Goal: Task Accomplishment & Management: Use online tool/utility

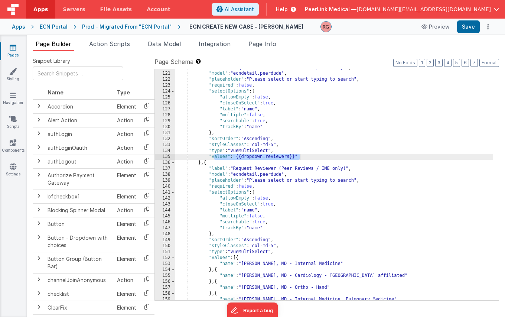
scroll to position [723, 0]
click at [244, 183] on div ""label" : "Request Reviewer (Peer Reviews / IME only)" , "model" : "ecndetail.p…" at bounding box center [334, 186] width 318 height 243
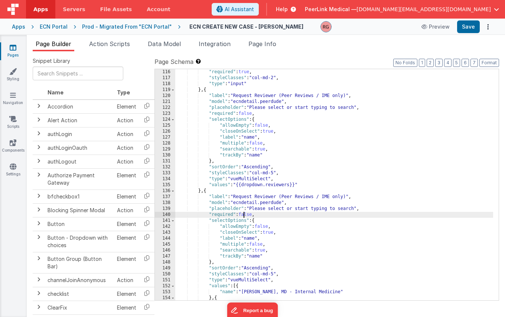
scroll to position [671, 0]
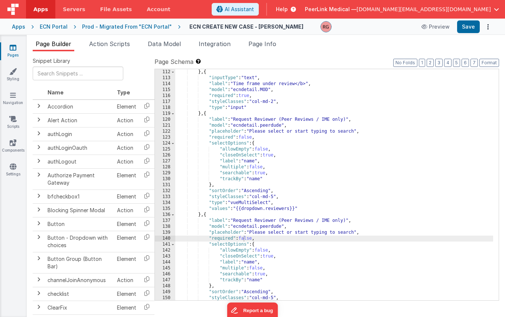
click at [148, 27] on div "Prod - Migrated From "ECN Portal"" at bounding box center [127, 26] width 90 height 7
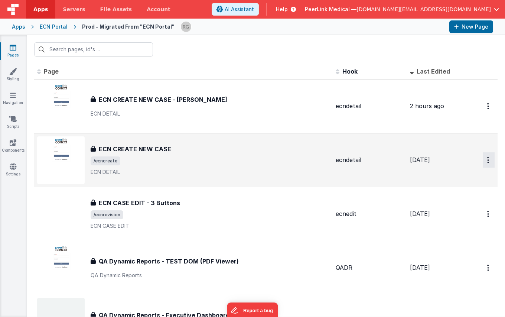
click at [487, 109] on icon "Options" at bounding box center [488, 106] width 2 height 6
click at [459, 191] on link "Duplicate" at bounding box center [461, 191] width 65 height 14
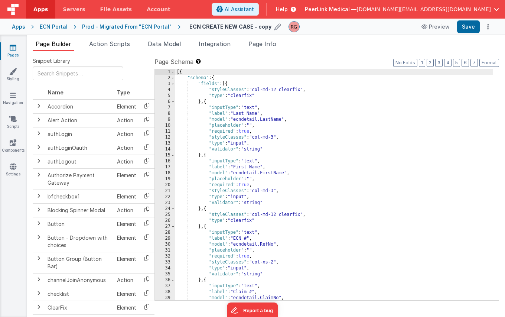
click at [274, 29] on icon at bounding box center [277, 27] width 7 height 10
click at [267, 27] on input "ECN CREATE NEW CASE - copy" at bounding box center [235, 26] width 92 height 11
click at [264, 27] on input "ECN CREATE NEW CASE - copy" at bounding box center [235, 26] width 92 height 11
type input "ECN CREATE NEW CASE - DEV DOM2"
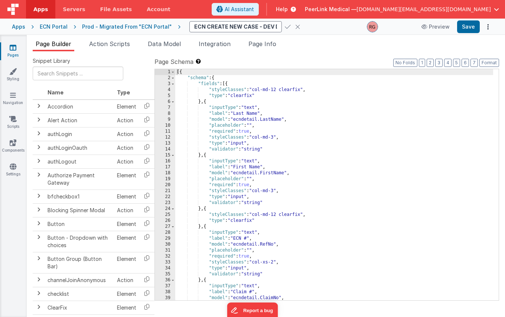
click at [285, 27] on icon at bounding box center [288, 27] width 6 height 10
click at [144, 23] on div "Prod - Migrated From "ECN Portal"" at bounding box center [127, 26] width 90 height 7
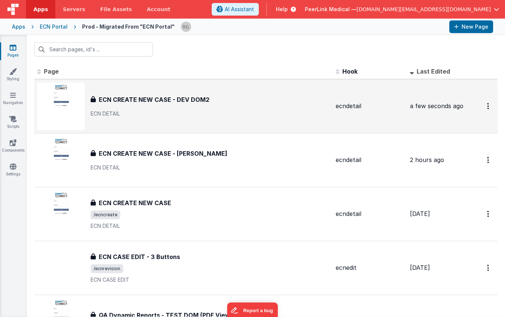
click at [166, 100] on h3 "ECN CREATE NEW CASE - DEV DOM2" at bounding box center [154, 99] width 111 height 9
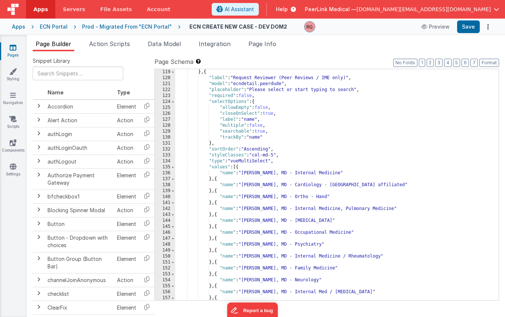
scroll to position [682, 0]
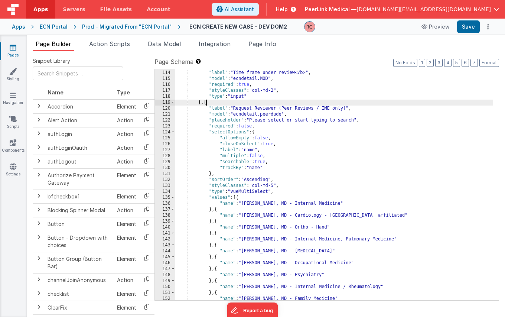
click at [206, 102] on div ""inputType" : "text" , "label" : "Time frame under review</b>" , "model" : "ecn…" at bounding box center [334, 185] width 318 height 243
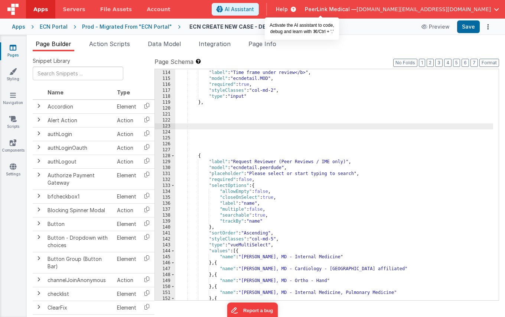
click at [254, 10] on span "AI Assistant" at bounding box center [239, 9] width 29 height 7
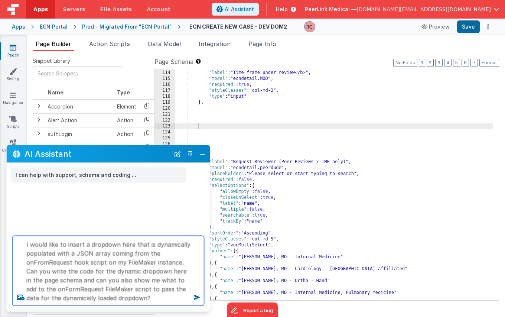
type textarea "I would like to insert a dropdown here that is dynamically populated with a JSO…"
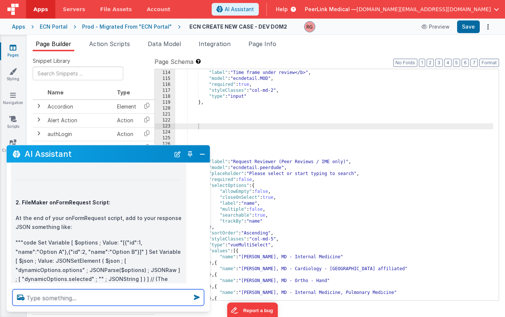
scroll to position [467, 0]
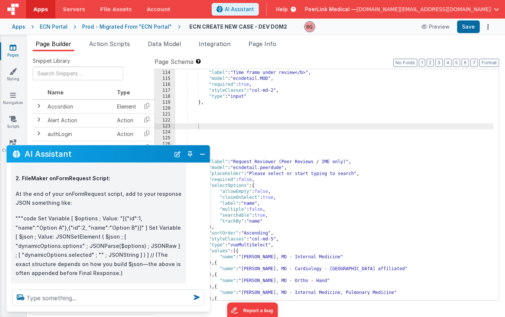
click at [254, 253] on div ""inputType" : "text" , "label" : "Time frame under review</b>" , "model" : "ecn…" at bounding box center [334, 185] width 318 height 243
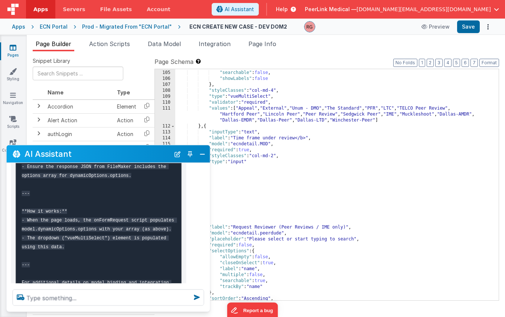
scroll to position [696, 0]
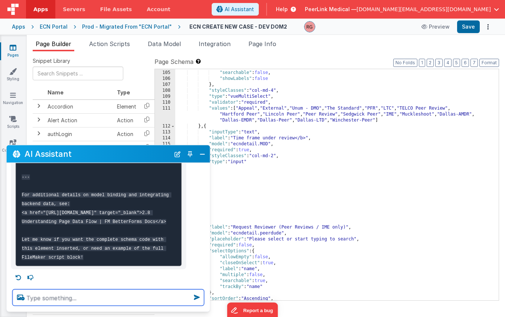
click at [78, 298] on textarea at bounding box center [109, 297] width 192 height 16
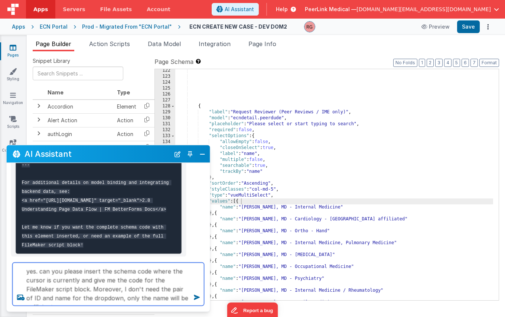
scroll to position [1, 0]
type textarea "yes. can you please insert the schema code where the cursor is currently and gi…"
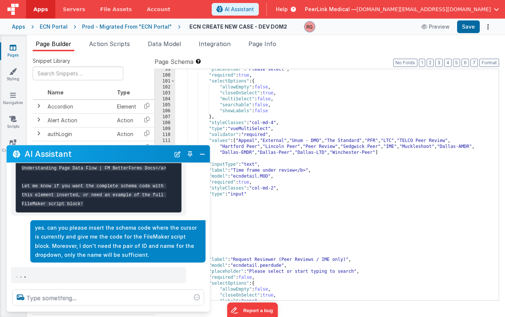
scroll to position [585, 0]
click at [231, 227] on div ""placeholder" : "Please select" , "required" : true , "selectOptions" : { "allo…" at bounding box center [334, 187] width 318 height 243
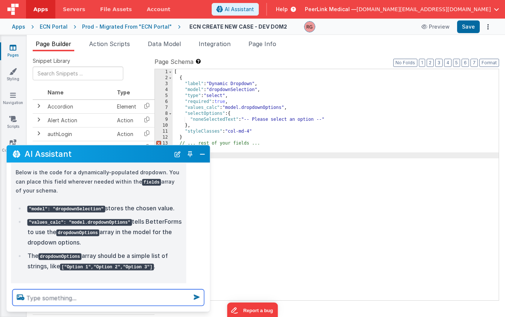
scroll to position [950, 0]
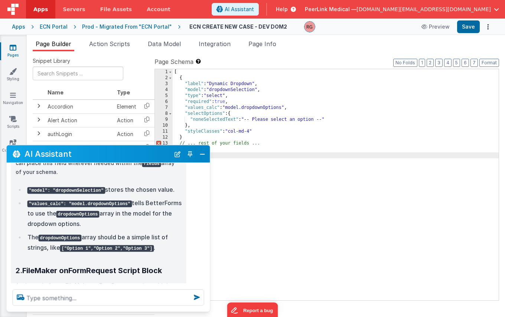
click at [253, 176] on div "[ { "label" : "Dynamic Dropdown" , "model" : "dropdownSelection" , "type" : "se…" at bounding box center [336, 190] width 326 height 243
click at [203, 153] on button "Close" at bounding box center [203, 153] width 10 height 10
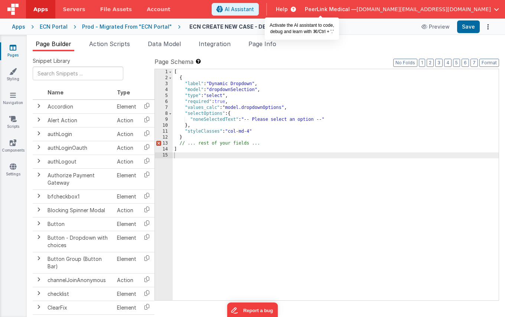
click at [259, 14] on button "AI Assistant" at bounding box center [235, 9] width 47 height 13
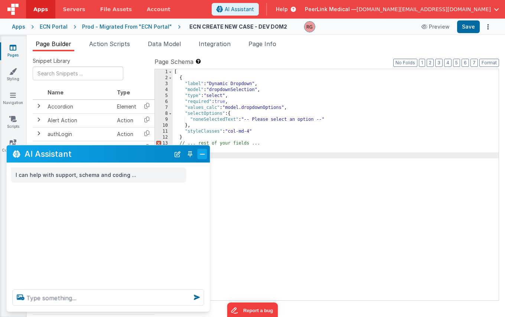
click at [200, 155] on button "Close" at bounding box center [203, 153] width 10 height 10
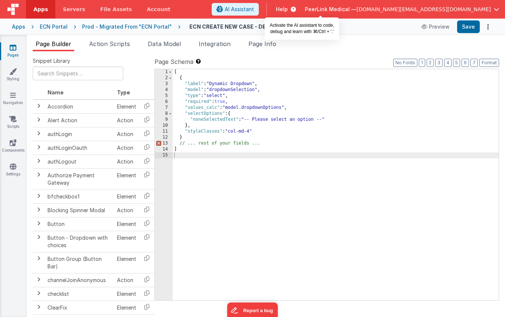
click at [254, 9] on span "AI Assistant" at bounding box center [239, 9] width 29 height 7
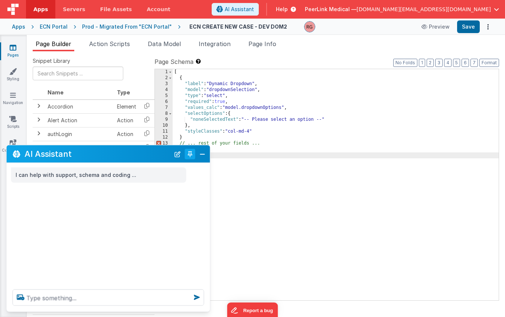
click at [189, 154] on button "Toggle Pin" at bounding box center [190, 153] width 10 height 10
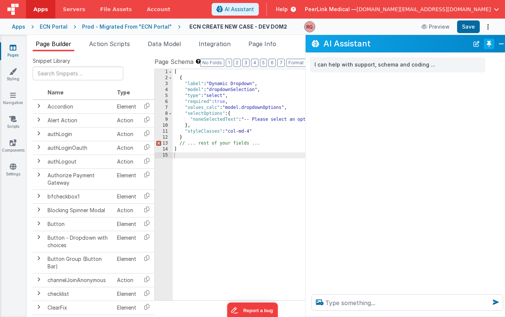
click at [492, 43] on button "Toggle Pin" at bounding box center [489, 44] width 10 height 10
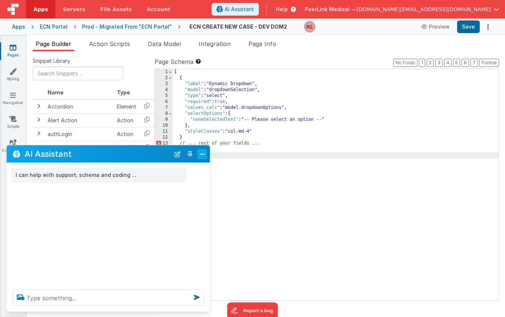
click at [203, 153] on button "Close" at bounding box center [203, 153] width 10 height 10
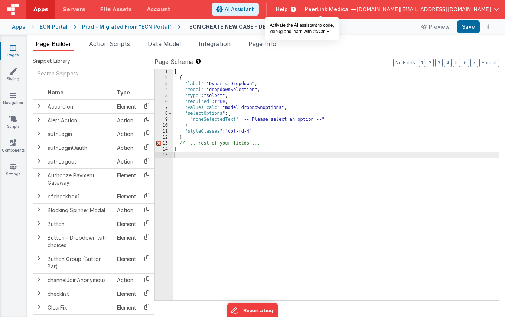
click at [254, 11] on span "AI Assistant" at bounding box center [239, 9] width 29 height 7
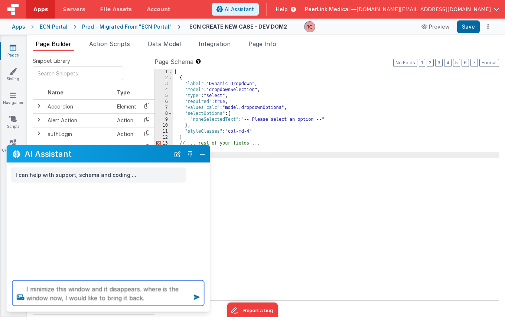
type textarea "I minimize this window and it disappears. where is the window now, I would like…"
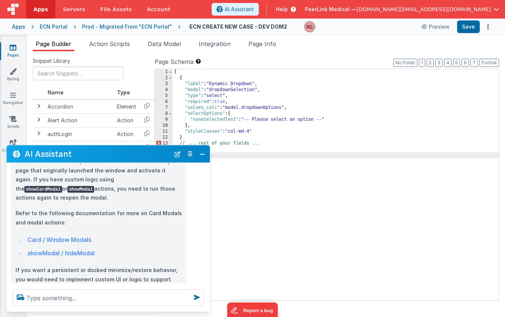
scroll to position [137, 0]
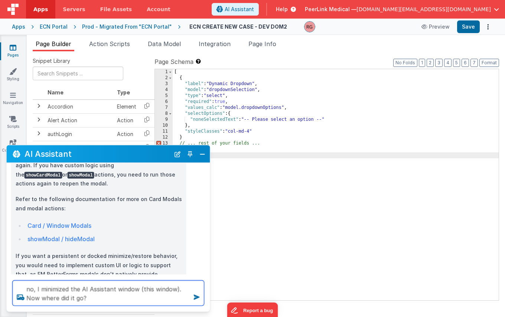
type textarea "no, I minimized the AI Assistant window (this window). Now where did it go?"
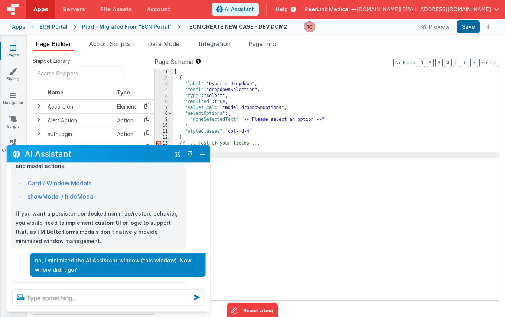
scroll to position [193, 0]
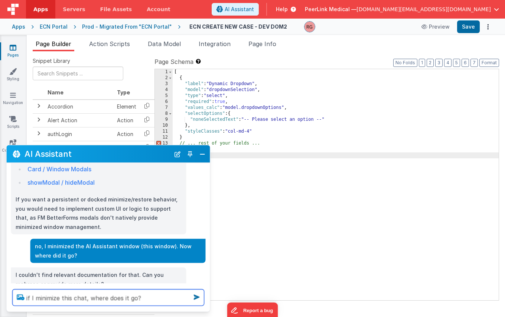
type textarea "if I minimize this chat, where does it go?"
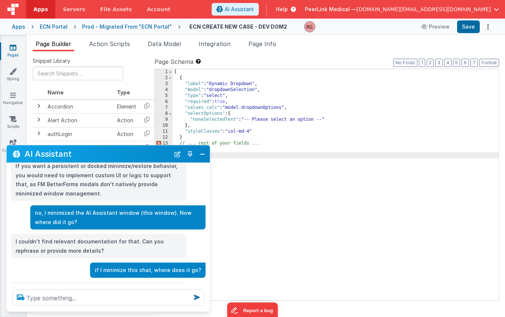
scroll to position [241, 0]
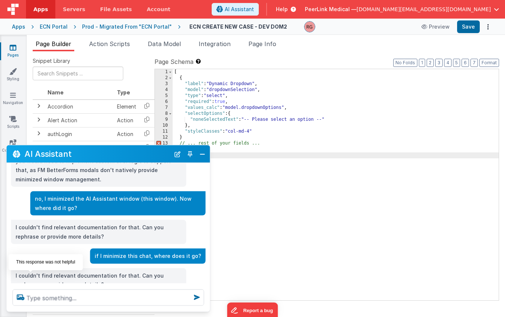
click at [33, 294] on icon at bounding box center [31, 300] width 12 height 12
click at [232, 187] on div "[ { "label" : "Dynamic Dropdown" , "model" : "dropdownSelection" , "type" : "se…" at bounding box center [336, 190] width 326 height 243
click at [202, 156] on button "Close" at bounding box center [203, 153] width 10 height 10
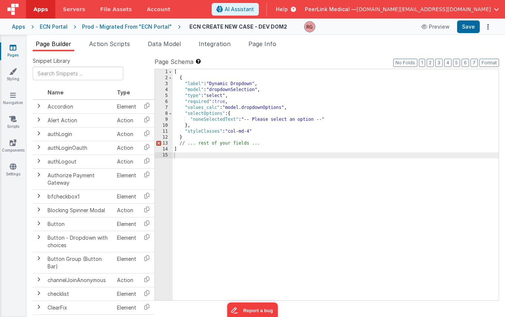
click at [212, 180] on div "[ { "label" : "Dynamic Dropdown" , "model" : "dropdownSelection" , "type" : "se…" at bounding box center [336, 190] width 326 height 243
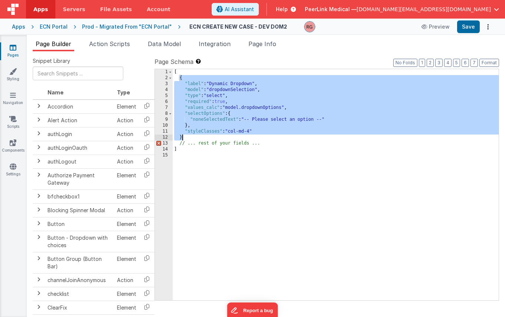
drag, startPoint x: 179, startPoint y: 79, endPoint x: 209, endPoint y: 139, distance: 67.7
click at [209, 139] on div "[ { "label" : "Dynamic Dropdown" , "model" : "dropdownSelection" , "type" : "se…" at bounding box center [336, 190] width 326 height 243
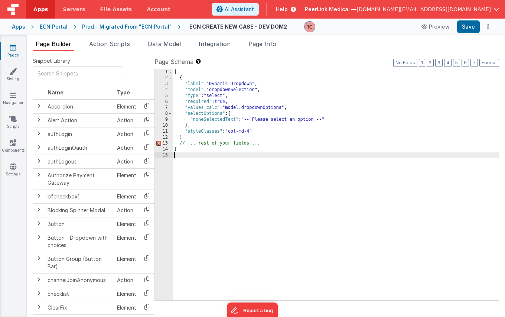
click at [239, 200] on div "[ { "label" : "Dynamic Dropdown" , "model" : "dropdownSelection" , "type" : "se…" at bounding box center [336, 190] width 326 height 243
click at [148, 27] on div "Prod - Migrated From "ECN Portal"" at bounding box center [127, 26] width 90 height 7
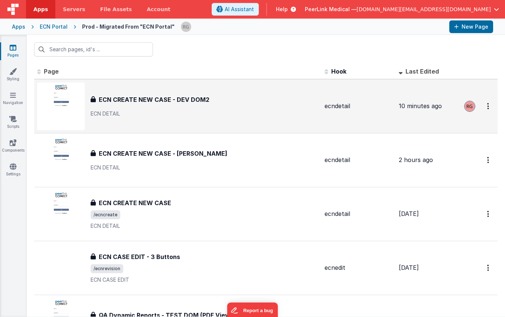
click at [167, 99] on h3 "ECN CREATE NEW CASE - DEV DOM2" at bounding box center [154, 99] width 111 height 9
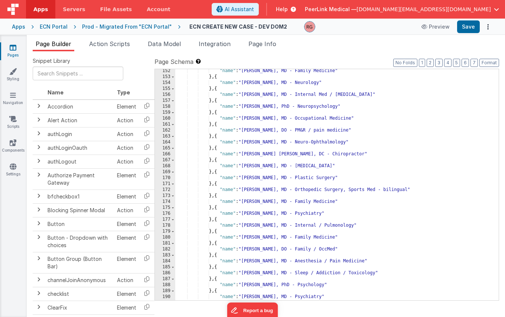
scroll to position [614, 0]
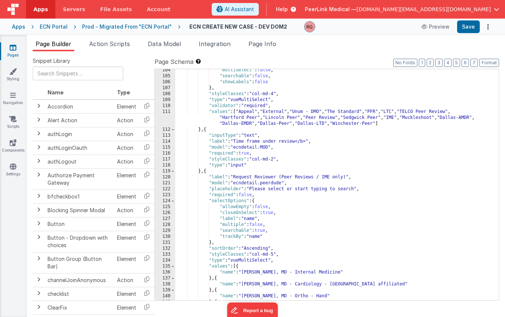
click at [227, 200] on div ""multiSelect" : false , "searchable" : false , "showLabels" : false } , "styleC…" at bounding box center [334, 188] width 318 height 243
click at [206, 171] on div ""multiSelect" : false , "searchable" : false , "showLabels" : false } , "styleC…" at bounding box center [334, 188] width 318 height 243
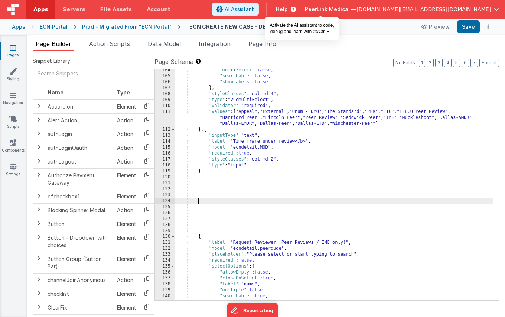
click at [254, 8] on span "AI Assistant" at bounding box center [239, 9] width 29 height 7
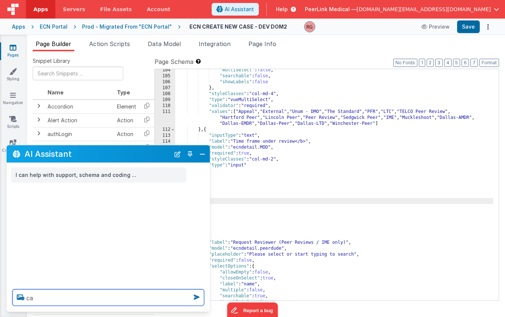
type textarea "c"
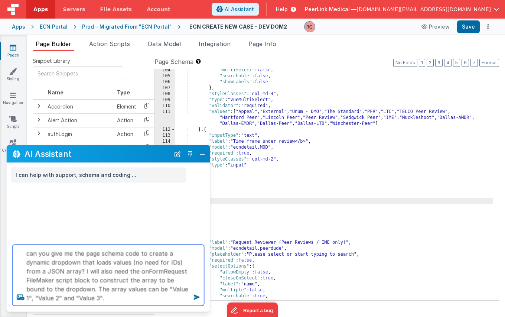
type textarea "can you give me the page schema code to create a dynamic dropdown that loads va…"
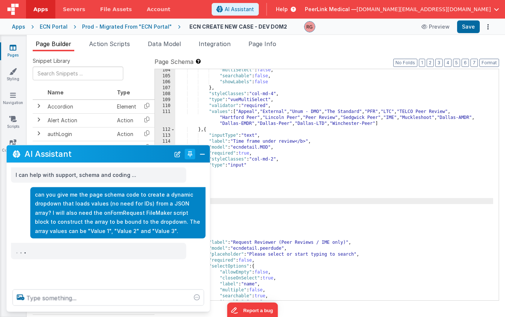
click at [189, 151] on button "Toggle Pin" at bounding box center [190, 153] width 10 height 10
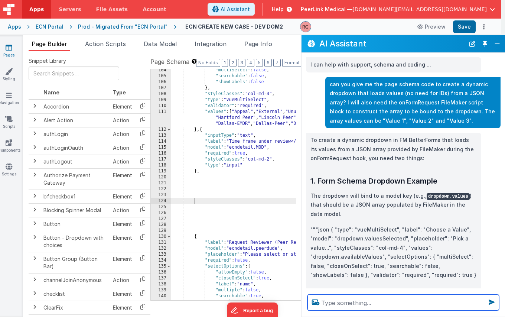
scroll to position [89, 0]
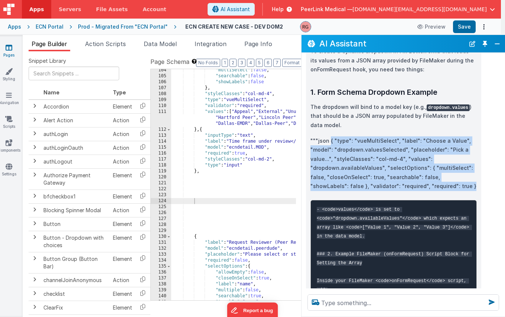
drag, startPoint x: 330, startPoint y: 138, endPoint x: 434, endPoint y: 186, distance: 115.3
click at [434, 186] on p """"json { "type": "vueMultiSelect", "label": "Choose a Value", "model": "dropdo…" at bounding box center [393, 163] width 166 height 55
copy p "{ "type": "vueMultiSelect", "label": "Choose a Value", "model": "dropdown.value…"
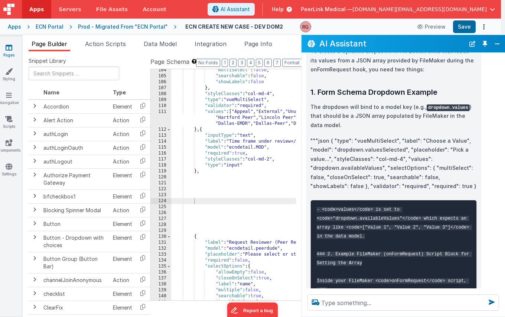
click at [211, 196] on div ""multiSelect" : false , "searchable" : false , "showLabels" : false } , "styleC…" at bounding box center [330, 188] width 318 height 243
paste textarea
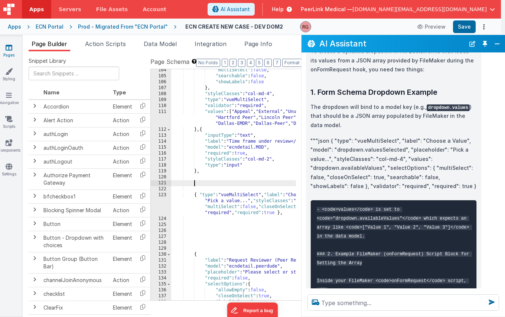
click at [206, 182] on div ""multiSelect" : false , "searchable" : false , "showLabels" : false } , "styleC…" at bounding box center [330, 188] width 318 height 243
click at [466, 28] on button "Save" at bounding box center [464, 26] width 23 height 13
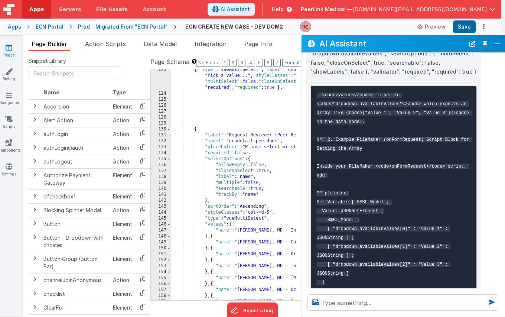
scroll to position [211, 0]
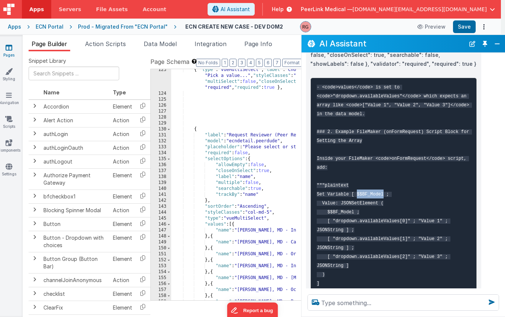
drag, startPoint x: 359, startPoint y: 191, endPoint x: 385, endPoint y: 190, distance: 25.6
click at [385, 190] on code "- <code>values</code> is set to <code>"dropdown.availableValues"</code> which e…" at bounding box center [394, 185] width 155 height 201
copy code "$$BF_Model"
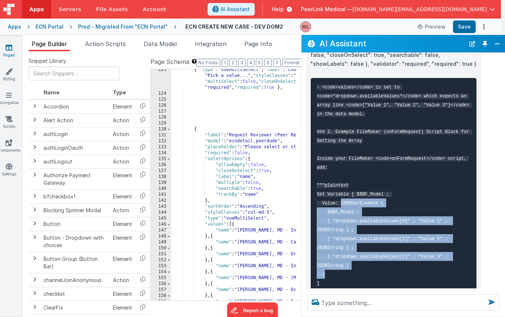
drag, startPoint x: 341, startPoint y: 199, endPoint x: 361, endPoint y: 267, distance: 71.4
click at [361, 267] on pre "- <code>values</code> is set to <code>"dropdown.availableValues"</code> which e…" at bounding box center [393, 185] width 166 height 215
copy code "JSONSetElement ( $$BF_Model ; [ "dropdown.availableValues[0]" ; "Value 1" ; JSO…"
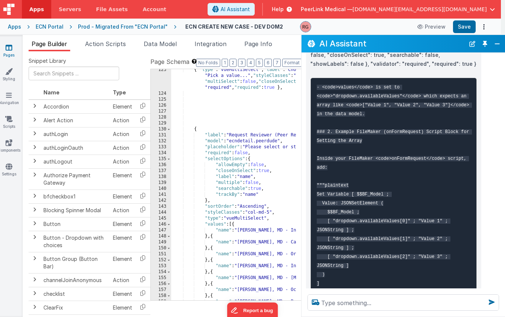
click at [407, 154] on code "- <code>values</code> is set to <code>"dropdown.availableValues"</code> which e…" at bounding box center [394, 185] width 155 height 201
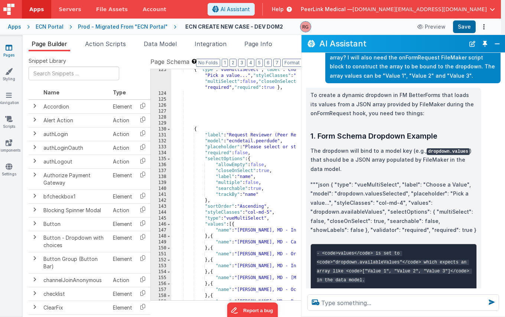
scroll to position [52, 0]
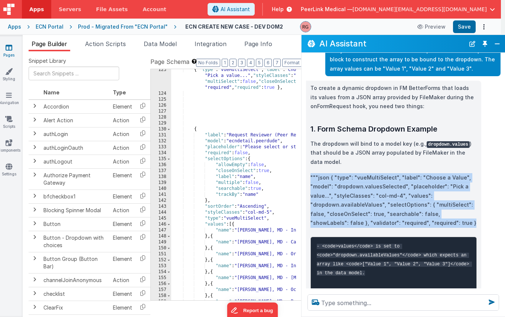
drag, startPoint x: 310, startPoint y: 173, endPoint x: 457, endPoint y: 221, distance: 154.3
copy p """"json { "type": "vueMultiSelect", "label": "Choose a Value", "model": "dropdo…"
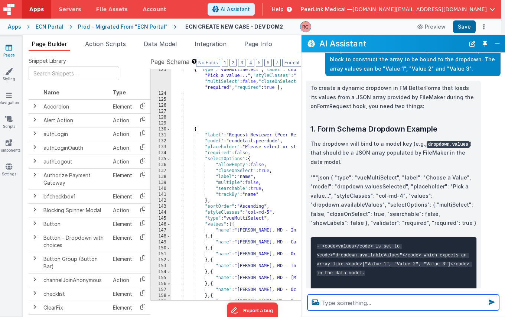
click at [366, 306] on textarea at bounding box center [403, 302] width 192 height 16
paste textarea """"json { "type": "vueMultiSelect", "label": "Choose a Value", "model": "dropdo…"
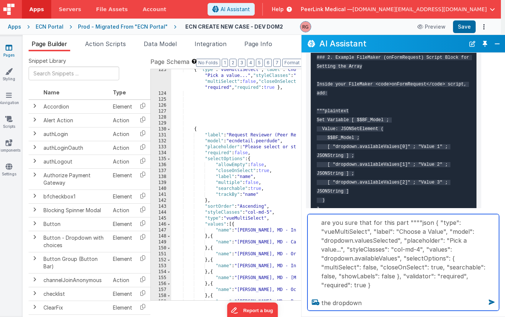
scroll to position [287, 0]
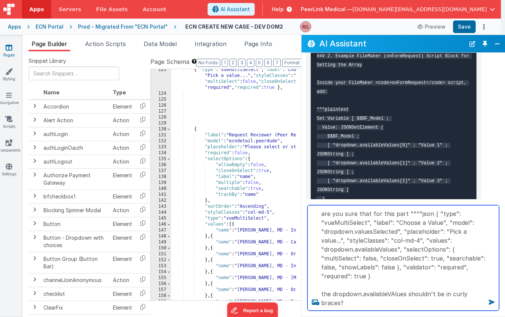
type textarea "are you sure that for this part """"json { "type": "vueMultiSelect", "label": "…"
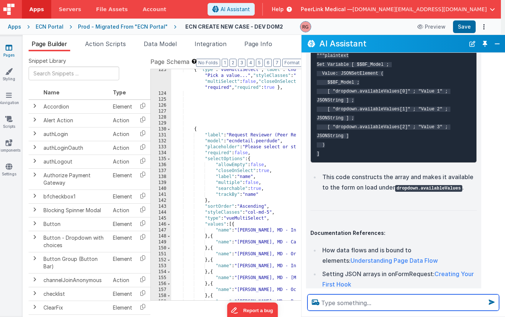
scroll to position [938, 0]
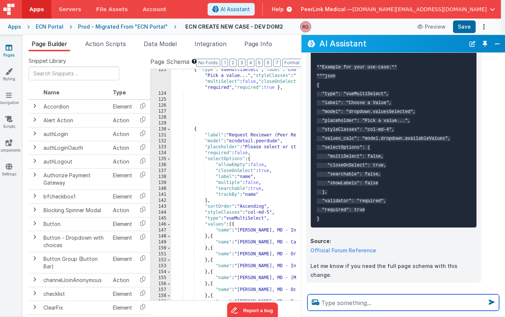
click at [367, 301] on textarea at bounding box center [403, 302] width 192 height 16
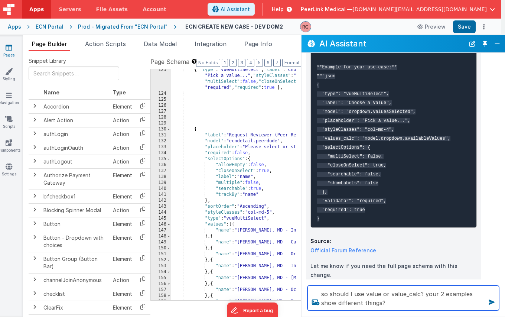
type textarea "so should I use value or value_calc? your 2 examples show different things?"
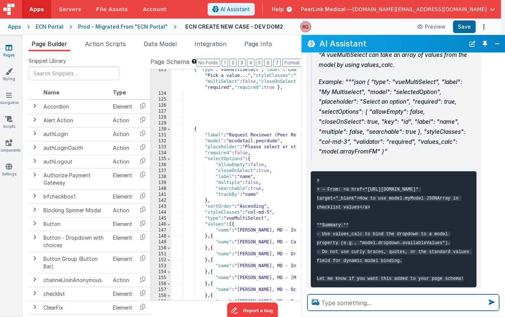
scroll to position [1310, 0]
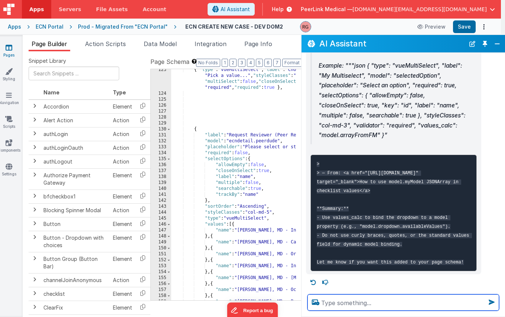
click at [362, 303] on textarea at bounding box center [403, 302] width 192 height 16
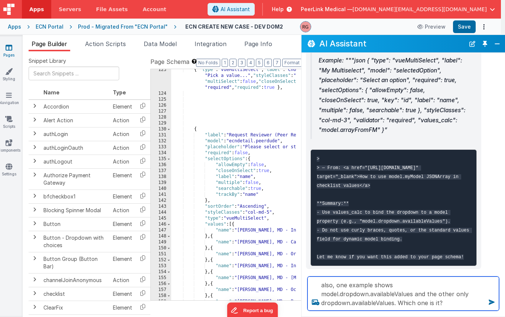
type textarea "also, one example shows model.dropdown.availableValues and the other only dropd…"
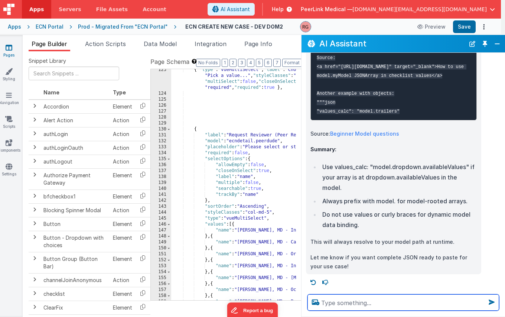
scroll to position [1666, 0]
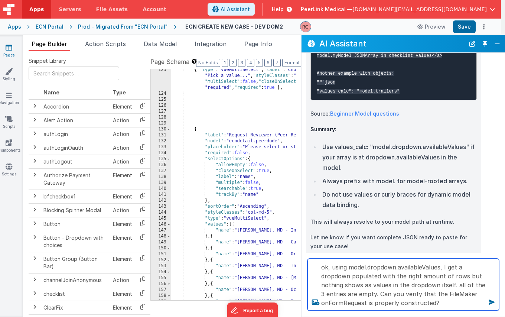
type textarea "ok, using model.dropdown.availableValues, I get a dropdown populated with the r…"
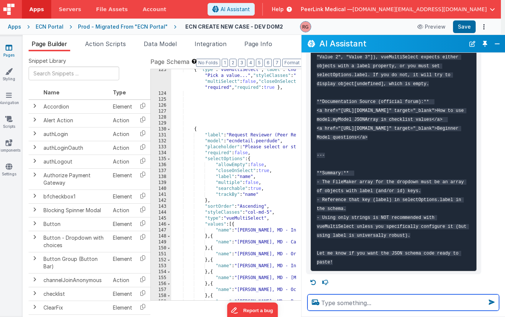
scroll to position [2062, 0]
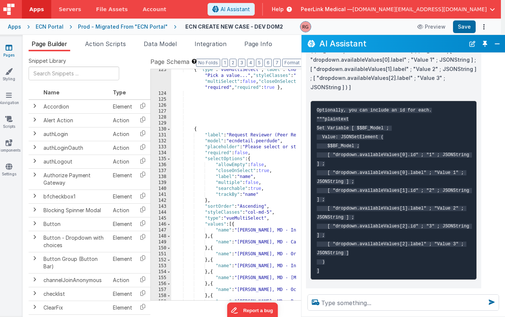
click at [337, 152] on code "Optionally, you can include an id for each. """plaintext Set Variable [ $$BF_Mo…" at bounding box center [394, 191] width 155 height 166
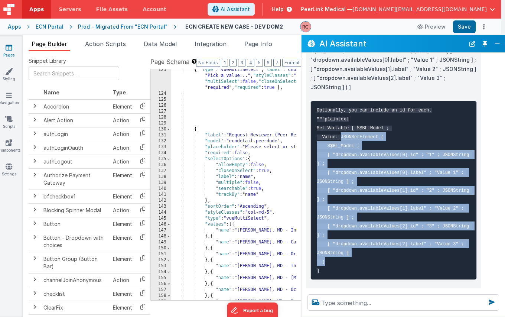
drag, startPoint x: 342, startPoint y: 136, endPoint x: 368, endPoint y: 261, distance: 127.8
click at [368, 261] on pre "Optionally, you can include an id for each. """plaintext Set Variable [ $$BF_Mo…" at bounding box center [393, 190] width 166 height 179
copy code "JSONSetElement ( $$BF_Model ; [ "dropdown.availableValues[0].id" ; "1" ; JSONSt…"
click at [396, 198] on pre "Optionally, you can include an id for each. """plaintext Set Variable [ $$BF_Mo…" at bounding box center [393, 190] width 166 height 179
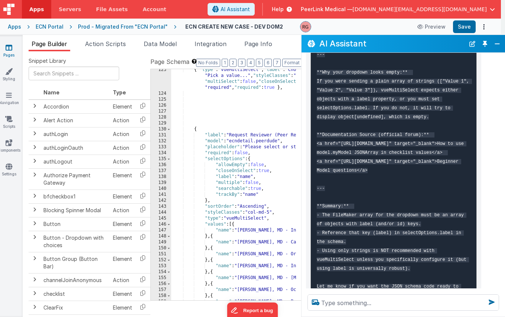
scroll to position [2482, 0]
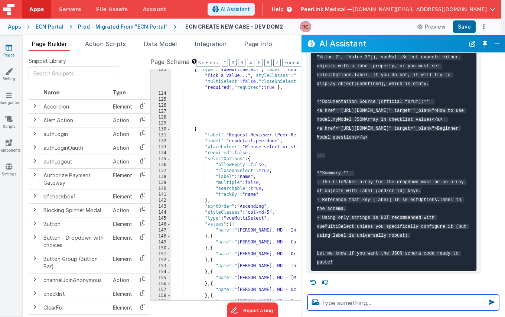
click at [360, 305] on textarea at bounding box center [403, 302] width 192 height 16
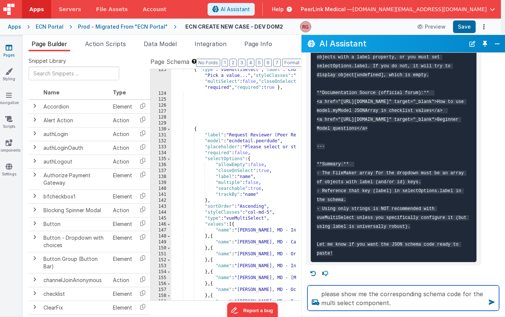
type textarea "please show me the corresponding schema code for the multi select component."
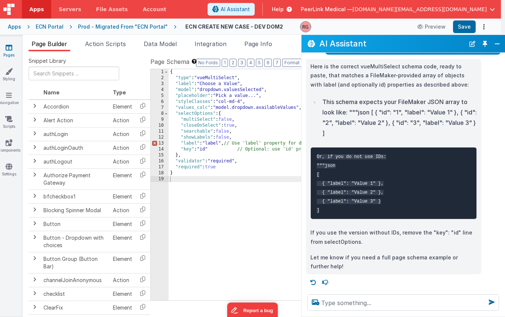
scroll to position [2728, 0]
drag, startPoint x: 179, startPoint y: 144, endPoint x: 226, endPoint y: 143, distance: 46.8
click at [226, 143] on div "{ "type" : "vueMultiSelect" , "label" : "Choose a Value" , "model" : "dropdown.…" at bounding box center [332, 190] width 326 height 243
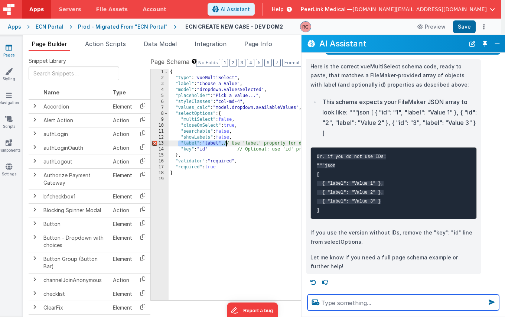
click at [385, 304] on textarea at bounding box center [403, 302] width 192 height 16
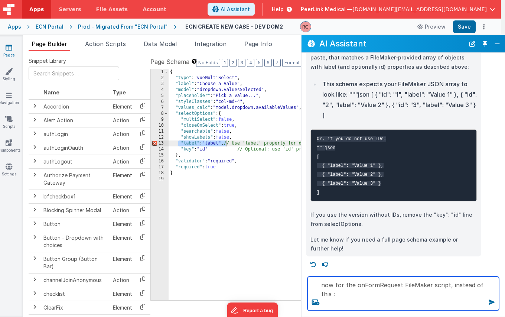
paste textarea "Set Variable [ $$BF_Model; Value:JSONSetElement ( $$BF_Model ; [ "dropdown.revi…"
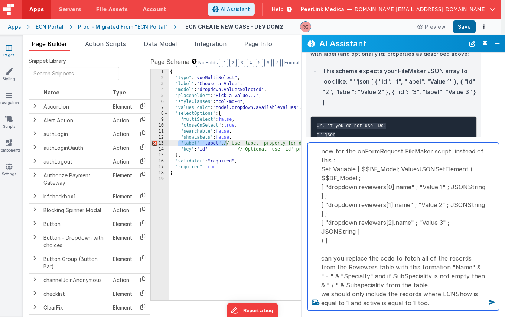
type textarea "now for the onFormRequest FileMaker script, instead of this : Set Variable [ $$…"
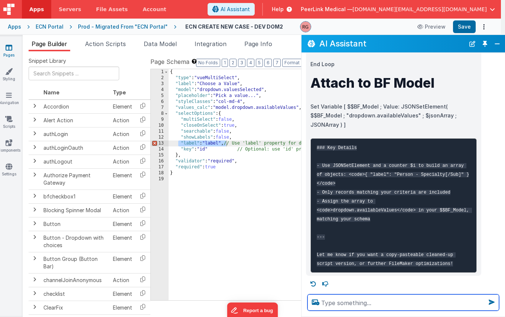
scroll to position [3794, 0]
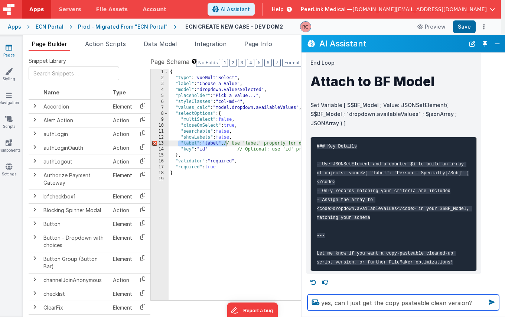
type textarea "yes, can I just get the copy pasteable clean version?"
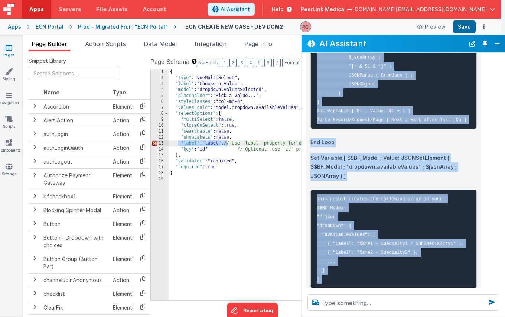
scroll to position [4468, 0]
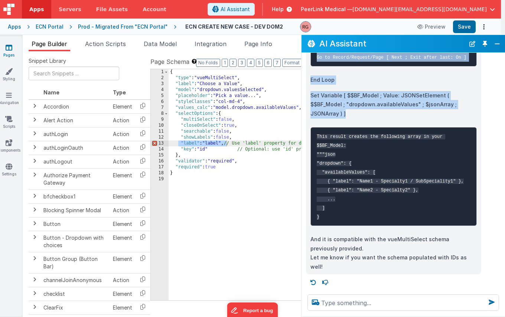
drag, startPoint x: 310, startPoint y: 151, endPoint x: 470, endPoint y: 116, distance: 163.9
copy div "Go to Layout [ "Reviewers" (Reviewers) ] Enter Find Mode [ Pause: Off ] Set Fie…"
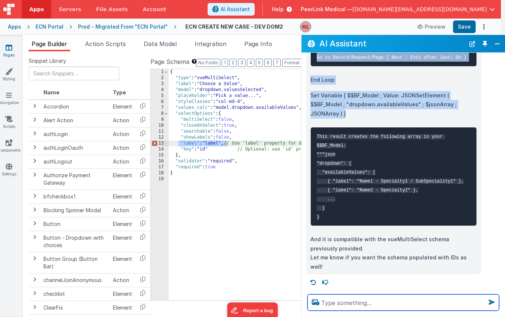
click at [456, 303] on textarea at bounding box center [403, 302] width 192 height 16
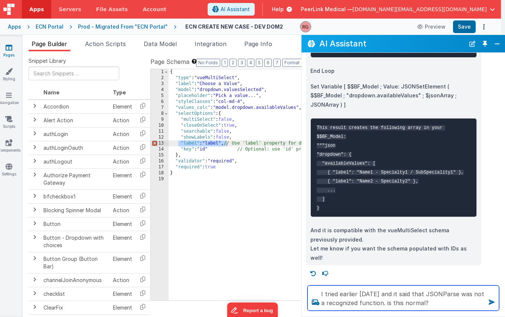
type textarea "I tried earlier [DATE] and it said that JSONParse was not a recognized function…"
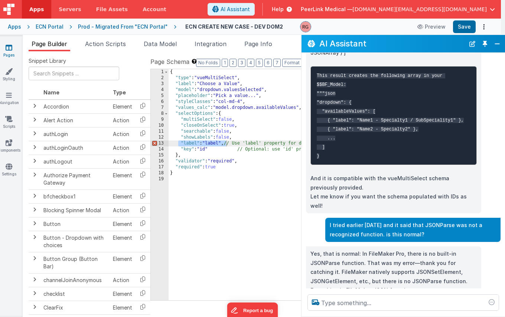
scroll to position [4601, 0]
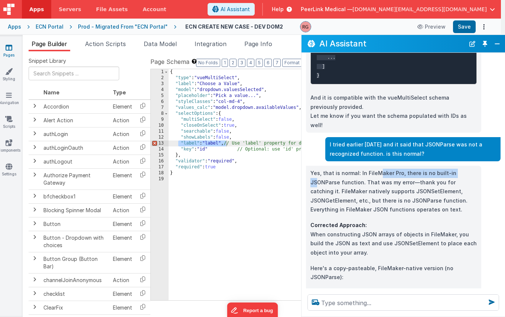
drag, startPoint x: 376, startPoint y: 182, endPoint x: 456, endPoint y: 182, distance: 79.8
click at [456, 182] on p "Yes, that is normal: In FileMaker Pro, there is no built-in JSONParse function.…" at bounding box center [393, 192] width 166 height 46
drag, startPoint x: 340, startPoint y: 192, endPoint x: 395, endPoint y: 190, distance: 55.3
click at [383, 191] on p "Yes, that is normal: In FileMaker Pro, there is no built-in JSONParse function.…" at bounding box center [393, 192] width 166 height 46
drag, startPoint x: 398, startPoint y: 190, endPoint x: 431, endPoint y: 190, distance: 32.7
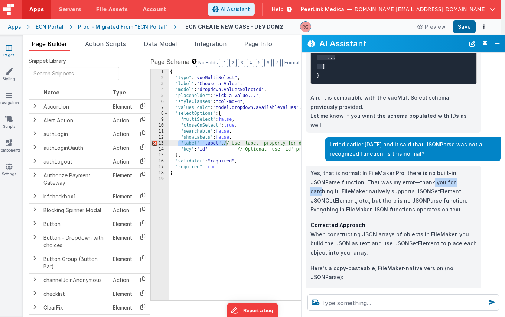
click at [431, 190] on p "Yes, that is normal: In FileMaker Pro, there is no built-in JSONParse function.…" at bounding box center [393, 192] width 166 height 46
drag, startPoint x: 324, startPoint y: 198, endPoint x: 443, endPoint y: 199, distance: 118.8
click at [443, 199] on p "Yes, that is normal: In FileMaker Pro, there is no built-in JSONParse function.…" at bounding box center [393, 192] width 166 height 46
drag, startPoint x: 340, startPoint y: 209, endPoint x: 388, endPoint y: 208, distance: 48.6
click at [372, 209] on p "Yes, that is normal: In FileMaker Pro, there is no built-in JSONParse function.…" at bounding box center [393, 192] width 166 height 46
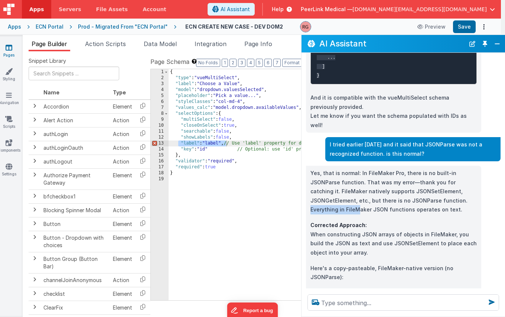
drag, startPoint x: 414, startPoint y: 208, endPoint x: 437, endPoint y: 208, distance: 23.0
click at [437, 208] on p "Yes, that is normal: In FileMaker Pro, there is no built-in JSONParse function.…" at bounding box center [393, 192] width 166 height 46
drag, startPoint x: 334, startPoint y: 214, endPoint x: 367, endPoint y: 210, distance: 32.5
click at [365, 211] on p "Yes, that is normal: In FileMaker Pro, there is no built-in JSONParse function.…" at bounding box center [393, 192] width 166 height 46
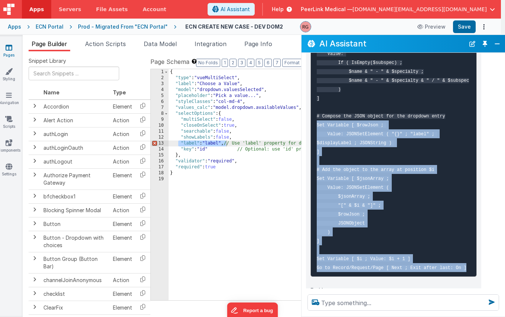
scroll to position [5055, 0]
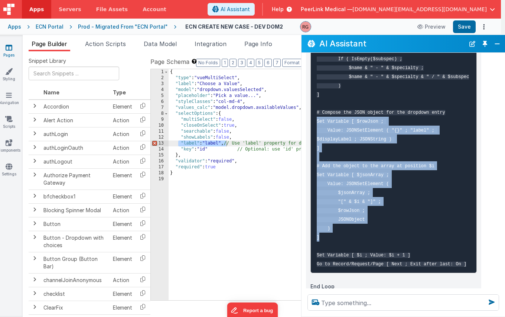
drag, startPoint x: 316, startPoint y: 176, endPoint x: 397, endPoint y: 238, distance: 101.8
click at [397, 238] on pre "Set Variable [ $displayLabel ; Value: If ( IsEmpty($subspec) ; $name & " - " & …" at bounding box center [393, 152] width 166 height 241
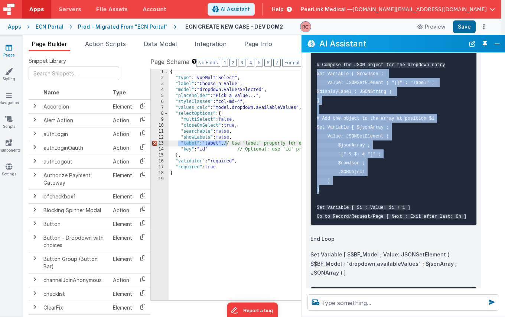
scroll to position [5090, 0]
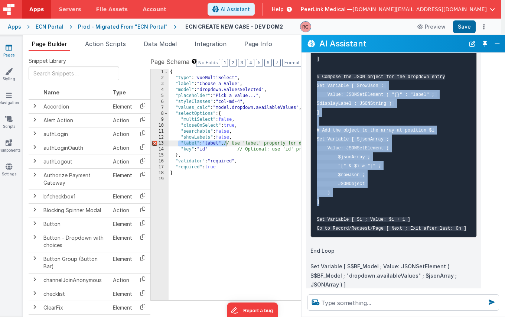
copy code "Set Variable [ $rowJson ; Value: JSONSetElement ( "{}" ; "label" ; $displayLabe…"
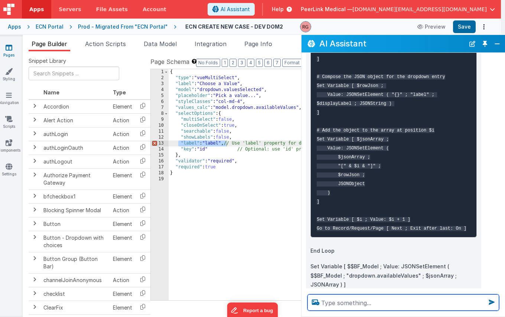
click at [339, 302] on textarea at bounding box center [403, 302] width 192 height 16
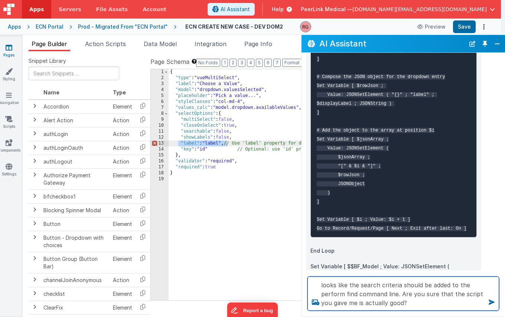
type textarea "looks like the search criteria should be added to the perform find command line…"
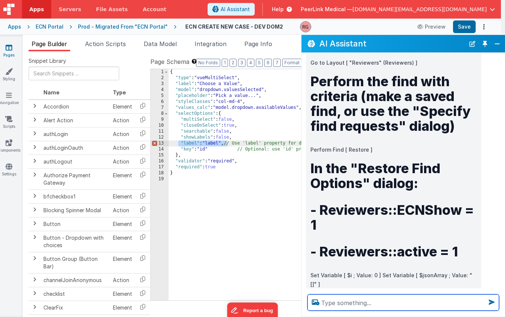
scroll to position [5706, 0]
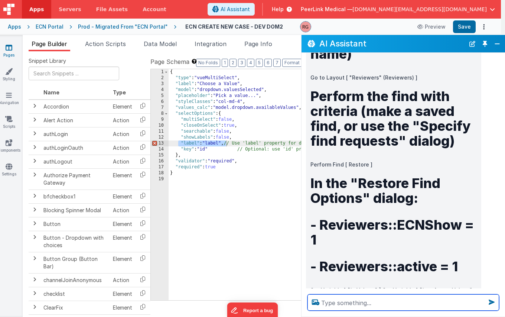
click at [363, 302] on textarea at bounding box center [403, 302] width 192 height 16
type textarea "do I need the enter find mode at all?"
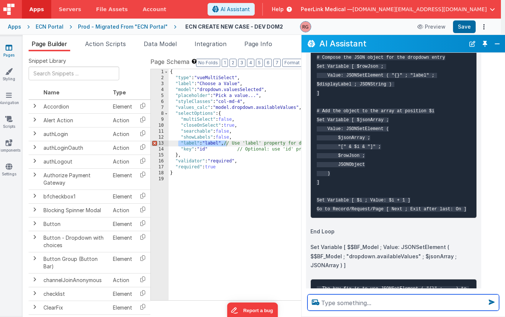
scroll to position [5204, 0]
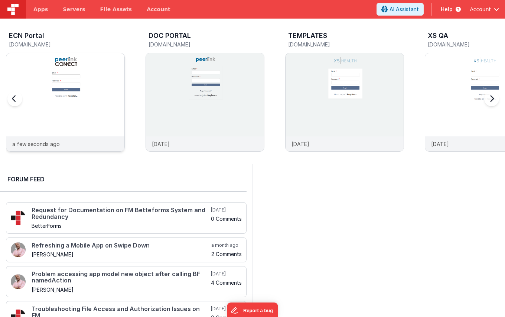
click at [72, 82] on div at bounding box center [65, 94] width 118 height 83
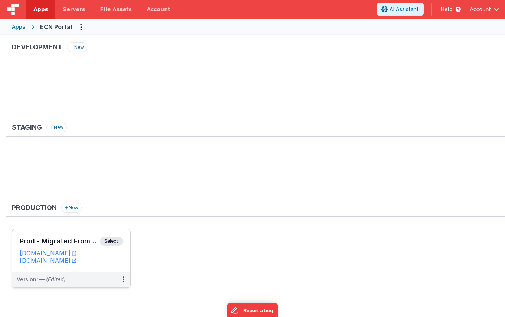
click at [116, 242] on span "Select" at bounding box center [111, 240] width 23 height 9
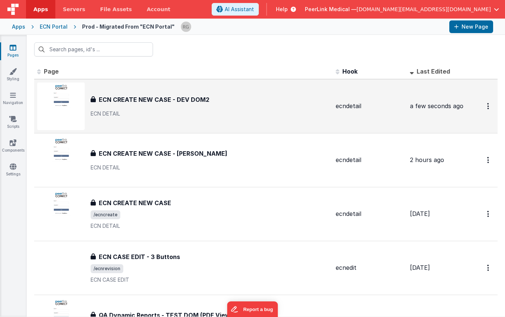
click at [188, 99] on h3 "ECN CREATE NEW CASE - DEV DOM2" at bounding box center [154, 99] width 111 height 9
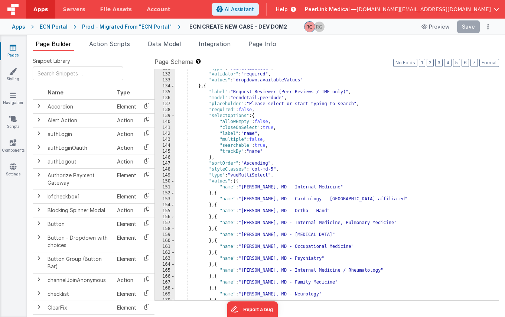
scroll to position [683, 0]
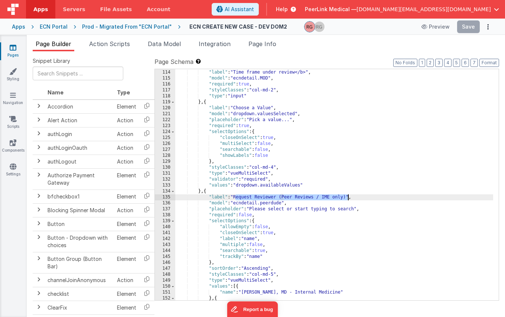
drag, startPoint x: 236, startPoint y: 197, endPoint x: 349, endPoint y: 198, distance: 112.9
click at [349, 198] on div ""inputType" : "text" , "label" : "Time frame under review</b>" , "model" : "ecn…" at bounding box center [334, 184] width 318 height 243
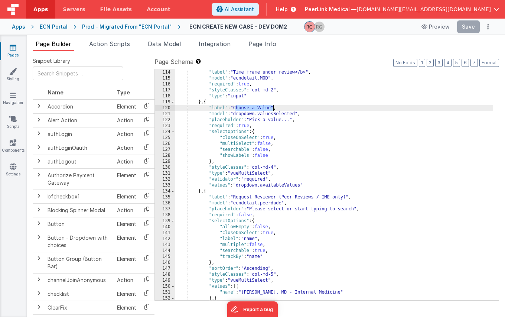
drag, startPoint x: 236, startPoint y: 109, endPoint x: 272, endPoint y: 108, distance: 36.0
click at [272, 108] on div ""inputType" : "text" , "label" : "Time frame under review</b>" , "model" : "ecn…" at bounding box center [334, 184] width 318 height 243
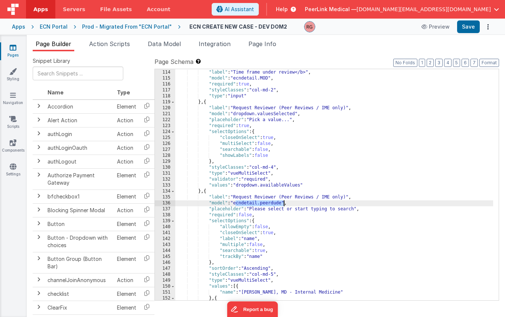
drag, startPoint x: 236, startPoint y: 202, endPoint x: 283, endPoint y: 204, distance: 47.2
click at [283, 204] on div ""inputType" : "text" , "label" : "Time frame under review</b>" , "model" : "ecn…" at bounding box center [334, 184] width 318 height 243
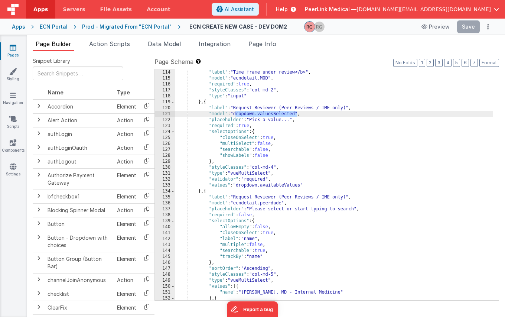
drag, startPoint x: 236, startPoint y: 113, endPoint x: 298, endPoint y: 115, distance: 61.3
click at [298, 115] on div ""inputType" : "text" , "label" : "Time frame under review</b>" , "model" : "ecn…" at bounding box center [334, 184] width 318 height 243
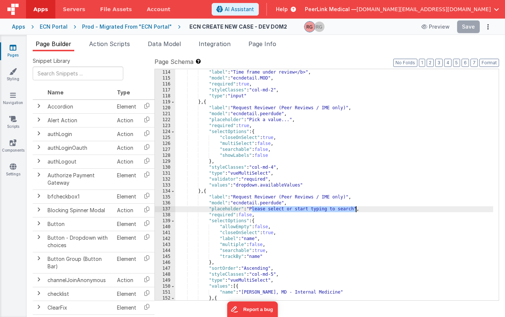
drag, startPoint x: 252, startPoint y: 209, endPoint x: 348, endPoint y: 226, distance: 97.7
click at [355, 210] on div ""inputType" : "text" , "label" : "Time frame under review</b>" , "model" : "ecn…" at bounding box center [334, 184] width 318 height 243
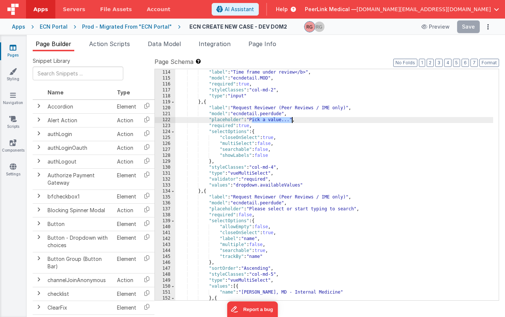
drag, startPoint x: 251, startPoint y: 119, endPoint x: 291, endPoint y: 120, distance: 40.5
click at [291, 120] on div ""inputType" : "text" , "label" : "Time frame under review</b>" , "model" : "ecn…" at bounding box center [334, 184] width 318 height 243
click at [245, 126] on div ""inputType" : "text" , "label" : "Time frame under review</b>" , "model" : "ecn…" at bounding box center [334, 184] width 318 height 243
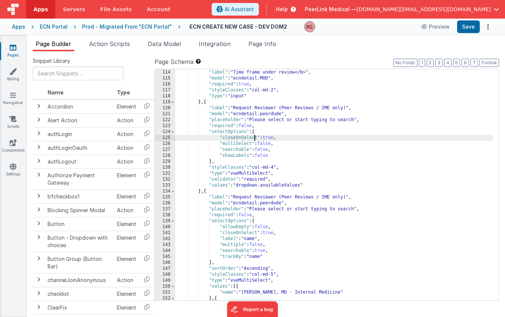
click at [253, 139] on div ""inputType" : "text" , "label" : "Time frame under review</b>" , "model" : "ecn…" at bounding box center [334, 184] width 318 height 243
click at [264, 136] on div ""inputType" : "text" , "label" : "Time frame under review</b>" , "model" : "ecn…" at bounding box center [334, 184] width 318 height 243
click at [263, 151] on div ""inputType" : "text" , "label" : "Time frame under review</b>" , "model" : "ecn…" at bounding box center [334, 184] width 318 height 243
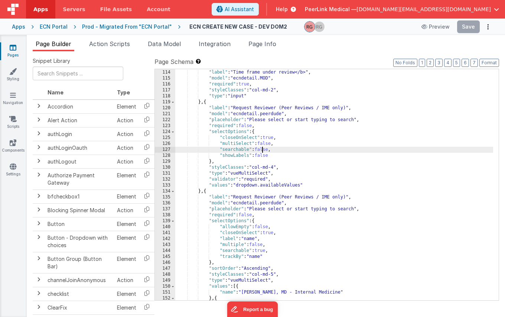
click at [413, 45] on ul "Page Builder Action Scripts Data Model Integration Page Info" at bounding box center [266, 45] width 478 height 12
click at [288, 146] on div ""inputType" : "text" , "label" : "Time frame under review</b>" , "model" : "ecn…" at bounding box center [334, 184] width 318 height 243
click at [275, 152] on div ""inputType" : "text" , "label" : "Time frame under review</b>" , "model" : "ecn…" at bounding box center [334, 184] width 318 height 243
click at [274, 156] on div ""inputType" : "text" , "label" : "Time frame under review</b>" , "model" : "ecn…" at bounding box center [334, 184] width 318 height 243
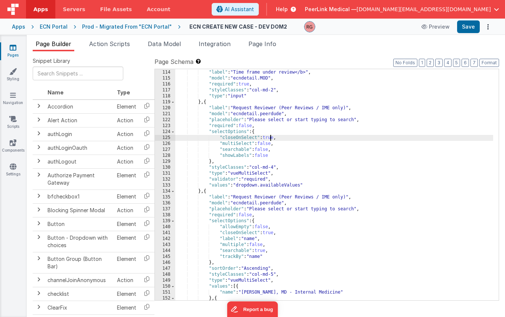
click at [271, 136] on div ""inputType" : "text" , "label" : "Time frame under review</b>" , "model" : "ecn…" at bounding box center [334, 184] width 318 height 243
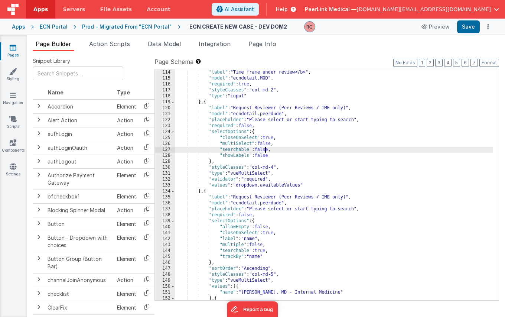
click at [266, 150] on div ""inputType" : "text" , "label" : "Time frame under review</b>" , "model" : "ecn…" at bounding box center [334, 184] width 318 height 243
click at [270, 151] on div ""inputType" : "text" , "label" : "Time frame under review</b>" , "model" : "ecn…" at bounding box center [334, 184] width 318 height 243
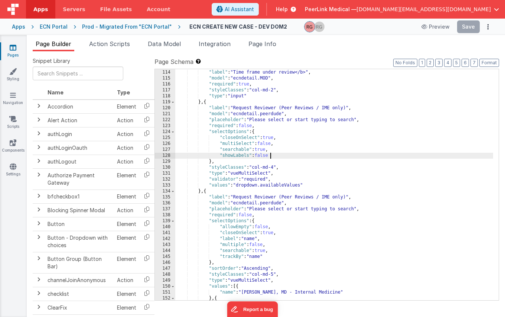
click at [275, 156] on div ""inputType" : "text" , "label" : "Time frame under review</b>" , "model" : "ecn…" at bounding box center [334, 184] width 318 height 243
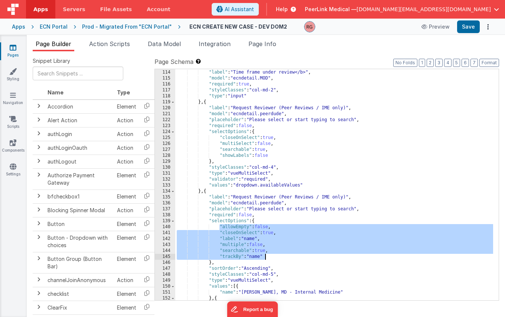
drag, startPoint x: 220, startPoint y: 226, endPoint x: 272, endPoint y: 254, distance: 59.3
click at [272, 254] on div ""inputType" : "text" , "label" : "Time frame under review</b>" , "model" : "ecn…" at bounding box center [334, 184] width 318 height 243
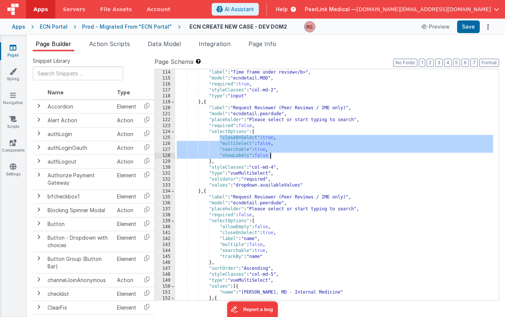
drag, startPoint x: 220, startPoint y: 137, endPoint x: 276, endPoint y: 155, distance: 58.8
click at [276, 155] on div ""inputType" : "text" , "label" : "Time frame under review</b>" , "model" : "ecn…" at bounding box center [334, 184] width 318 height 243
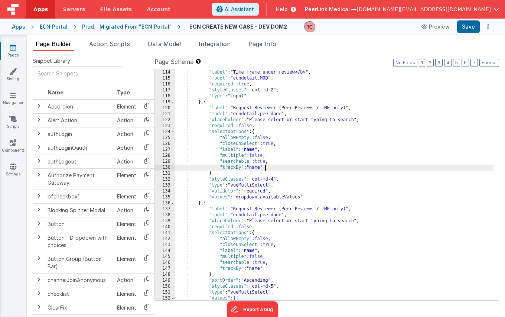
click at [240, 179] on div ""inputType" : "text" , "label" : "Time frame under review</b>" , "model" : "ecn…" at bounding box center [334, 184] width 318 height 243
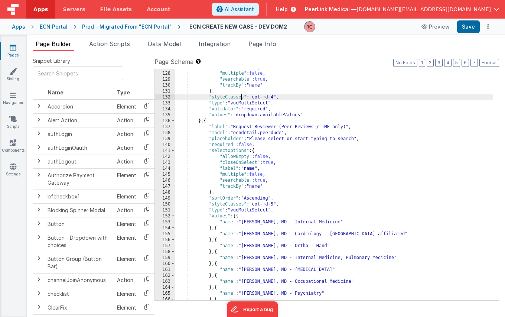
scroll to position [747, 0]
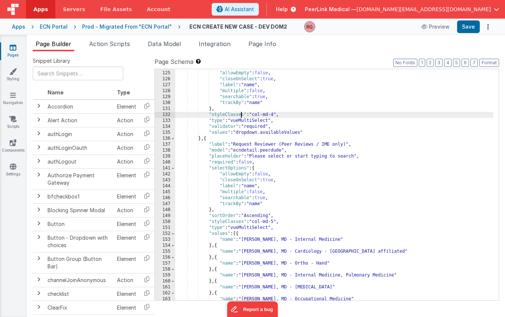
click at [257, 121] on div ""selectOptions" : { "allowEmpty" : false , "closeOnSelect" : true , "label" : "…" at bounding box center [334, 185] width 318 height 243
click at [275, 113] on div ""selectOptions" : { "allowEmpty" : false , "closeOnSelect" : true , "label" : "…" at bounding box center [334, 185] width 318 height 243
click at [207, 124] on div ""selectOptions" : { "allowEmpty" : false , "closeOnSelect" : true , "label" : "…" at bounding box center [334, 185] width 318 height 243
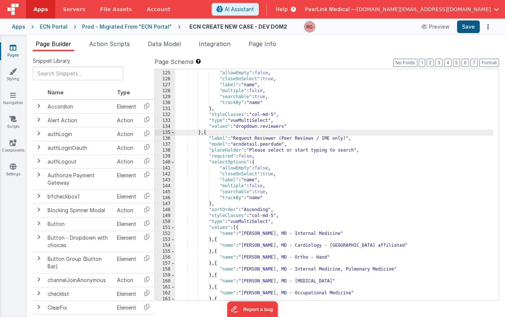
click at [467, 27] on button "Save" at bounding box center [468, 26] width 23 height 13
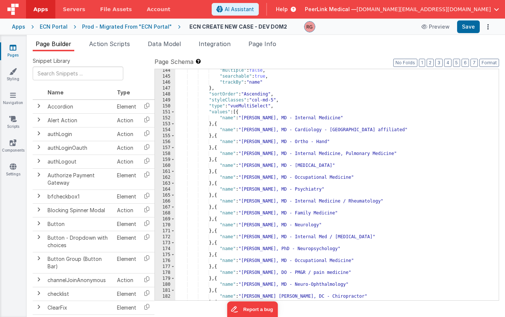
scroll to position [752, 0]
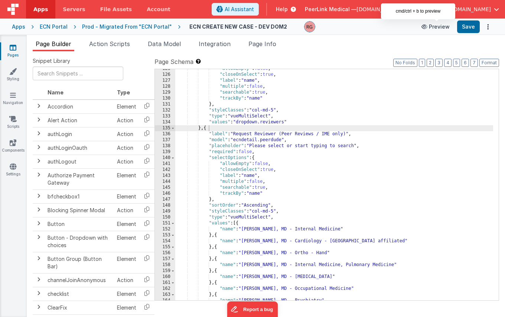
click at [438, 26] on button "Preview" at bounding box center [435, 27] width 37 height 12
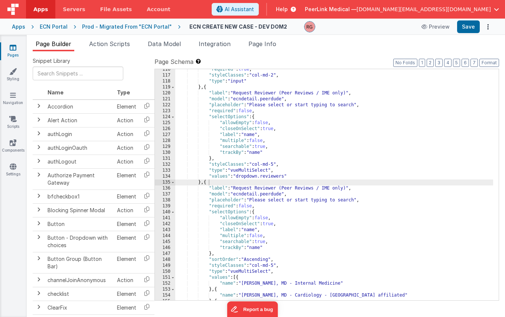
scroll to position [695, 0]
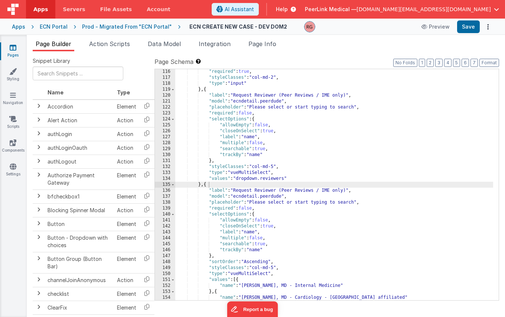
click at [206, 183] on div ""required" : true , "styleClasses" : "col-md-2" , "type" : "input" } , { "label…" at bounding box center [334, 190] width 318 height 243
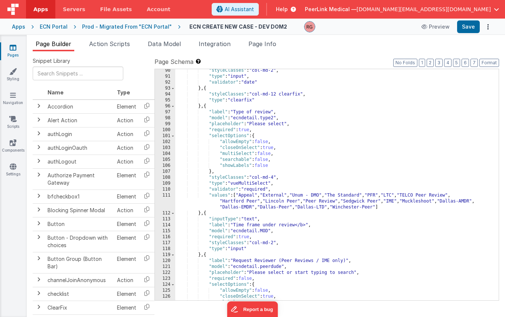
scroll to position [648, 0]
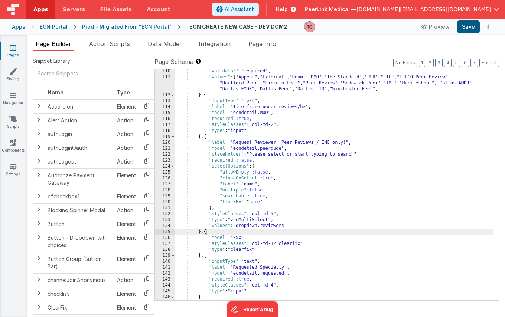
click at [466, 26] on button "Save" at bounding box center [468, 26] width 23 height 13
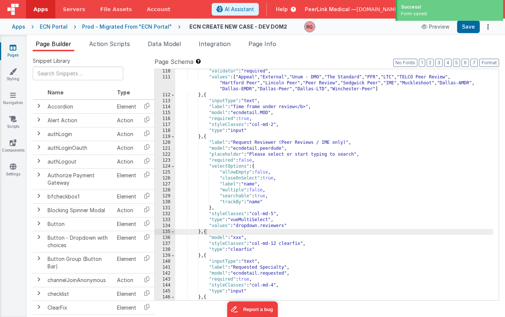
click at [137, 29] on div "Prod - Migrated From "ECN Portal"" at bounding box center [127, 26] width 90 height 7
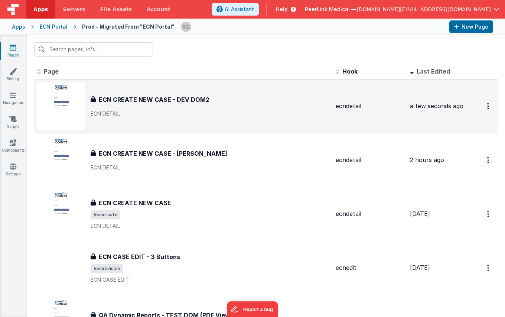
click at [159, 99] on h3 "ECN CREATE NEW CASE - DEV DOM2" at bounding box center [154, 99] width 111 height 9
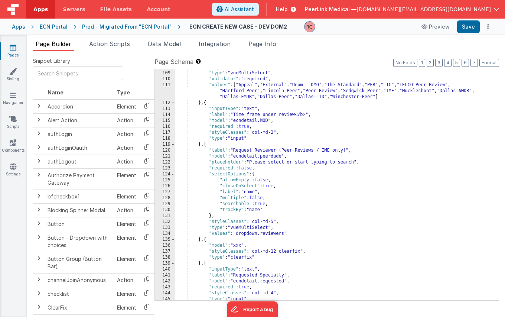
scroll to position [647, 0]
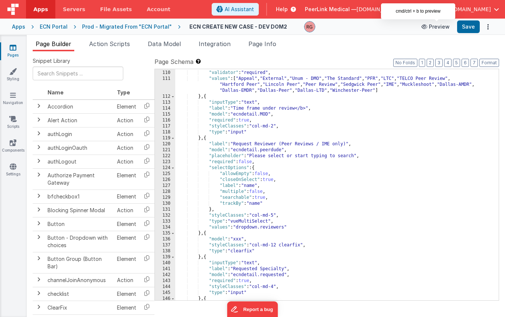
click at [443, 26] on button "Preview" at bounding box center [435, 27] width 37 height 12
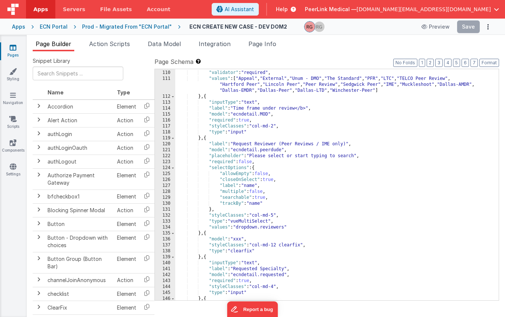
click at [209, 125] on div ""type" : "vueMultiSelect" , "validator" : "required" , "values" : [ "Appeal" , …" at bounding box center [334, 185] width 318 height 243
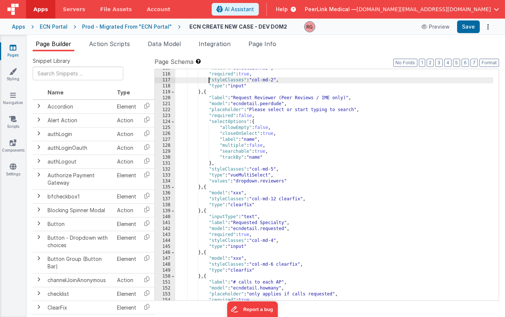
scroll to position [680, 0]
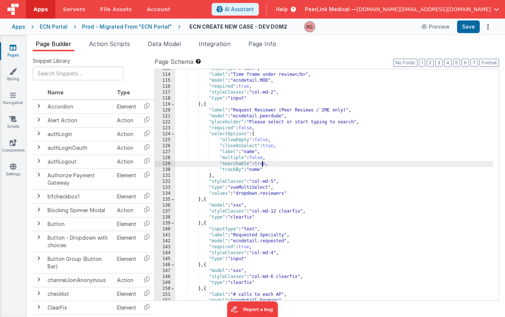
click at [261, 163] on div ""inputType" : "text" , "label" : "Time frame under review</b>" , "model" : "ecn…" at bounding box center [334, 187] width 318 height 243
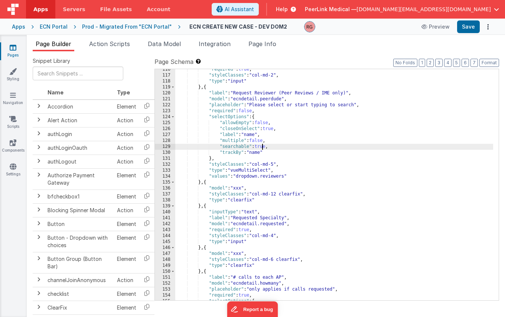
scroll to position [678, 0]
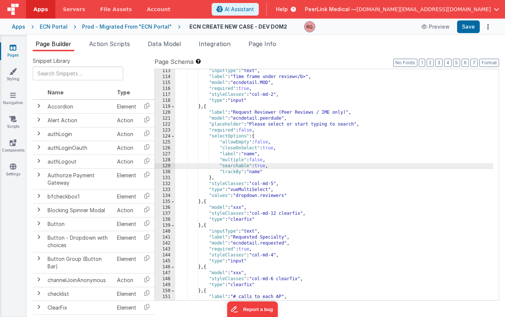
click at [294, 199] on div ""inputType" : "text" , "label" : "Time frame under review</b>" , "model" : "ecn…" at bounding box center [334, 189] width 318 height 243
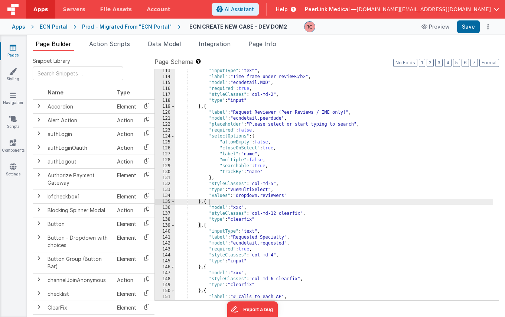
click at [294, 193] on div ""inputType" : "text" , "label" : "Time frame under review</b>" , "model" : "ecn…" at bounding box center [334, 189] width 318 height 243
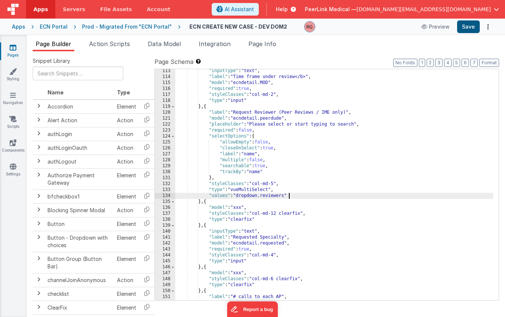
click at [465, 28] on button "Save" at bounding box center [468, 26] width 23 height 13
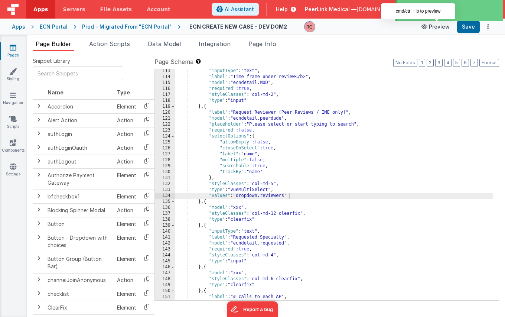
click at [434, 28] on button "Preview" at bounding box center [435, 27] width 37 height 12
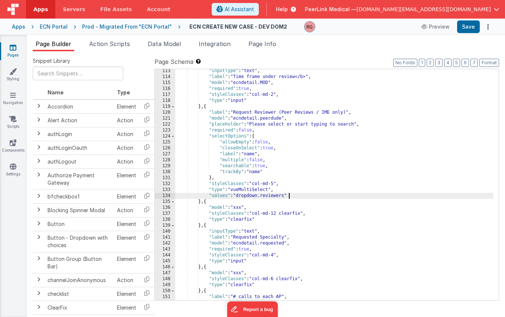
click at [237, 195] on div ""inputType" : "text" , "label" : "Time frame under review</b>" , "model" : "ecn…" at bounding box center [334, 189] width 318 height 243
click at [226, 196] on div ""inputType" : "text" , "label" : "Time frame under review</b>" , "model" : "ecn…" at bounding box center [334, 189] width 318 height 243
click at [254, 180] on div ""inputType" : "text" , "label" : "Time frame under review</b>" , "model" : "ecn…" at bounding box center [334, 189] width 318 height 243
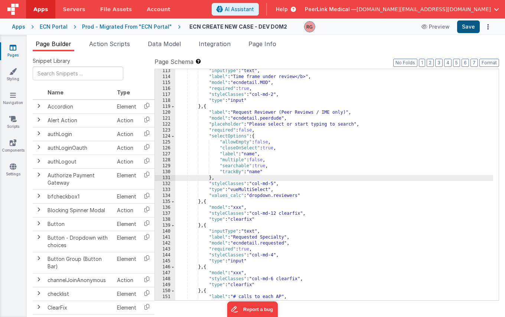
click at [462, 27] on button "Save" at bounding box center [468, 26] width 23 height 13
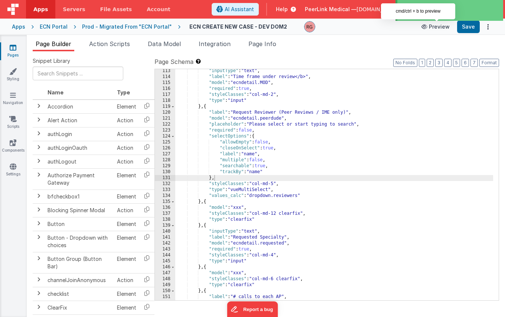
click at [437, 27] on button "Preview" at bounding box center [435, 27] width 37 height 12
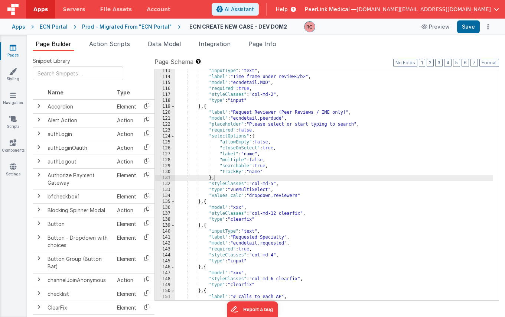
click at [252, 195] on div ""inputType" : "text" , "label" : "Time frame under review</b>" , "model" : "ecn…" at bounding box center [334, 189] width 318 height 243
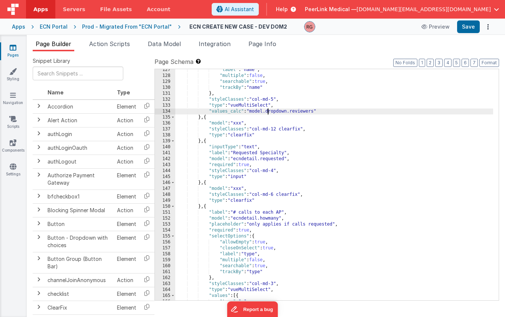
scroll to position [745, 0]
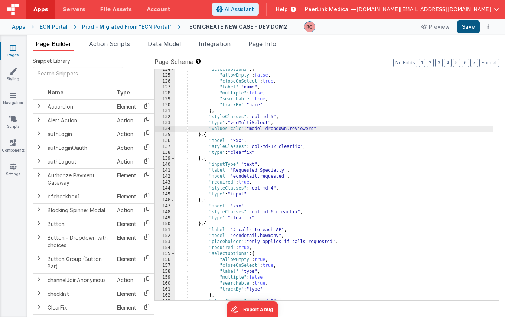
click at [466, 30] on button "Save" at bounding box center [468, 26] width 23 height 13
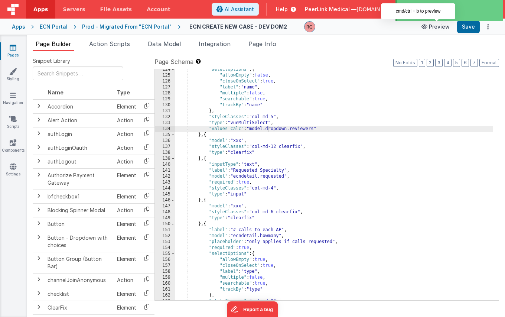
click at [435, 29] on button "Preview" at bounding box center [435, 27] width 37 height 12
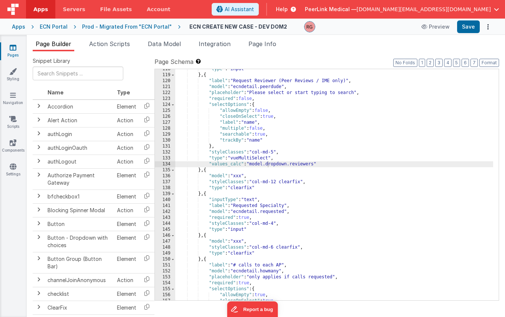
scroll to position [688, 0]
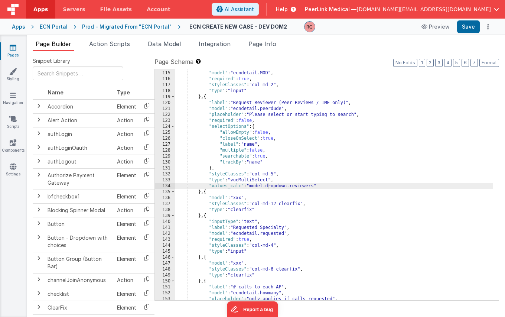
click at [330, 185] on div ""label" : "Time frame under review</b>" , "model" : "ecndetail.MOD" , "required…" at bounding box center [334, 185] width 318 height 243
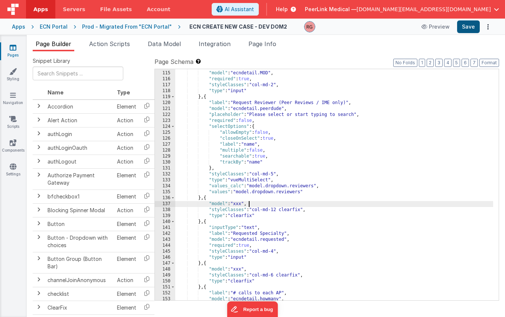
click at [467, 26] on button "Save" at bounding box center [468, 26] width 23 height 13
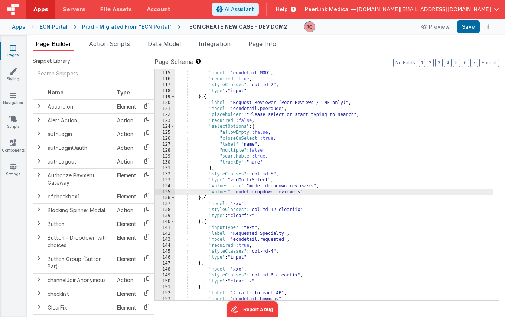
click at [208, 190] on div ""label" : "Time frame under review</b>" , "model" : "ecndetail.MOD" , "required…" at bounding box center [334, 185] width 318 height 243
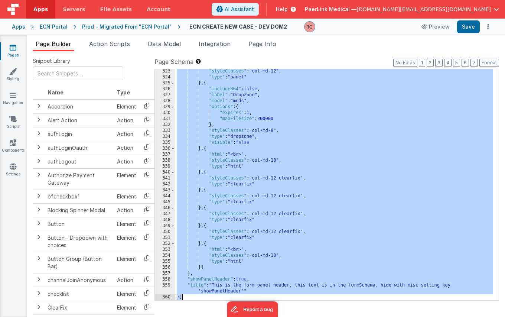
scroll to position [1931, 0]
click at [220, 237] on div ""styleClasses" : "col-md-12" , "type" : "panel" } , { "includeB64" : false , "l…" at bounding box center [334, 189] width 318 height 243
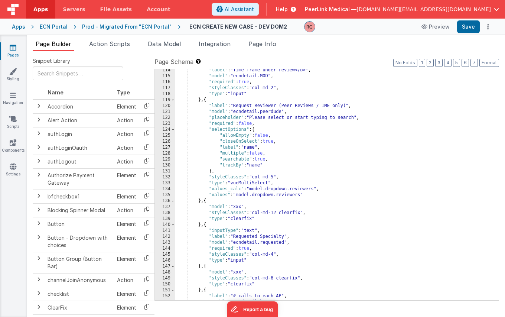
scroll to position [685, 0]
click at [204, 193] on div ""label" : "Time frame under review</b>" , "model" : "ecndetail.MOD" , "required…" at bounding box center [334, 188] width 318 height 243
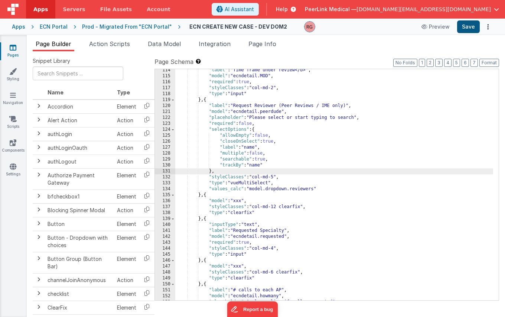
click at [467, 29] on button "Save" at bounding box center [468, 26] width 23 height 13
click at [280, 161] on div ""label" : "Time frame under review</b>" , "model" : "ecndetail.MOD" , "required…" at bounding box center [334, 188] width 318 height 243
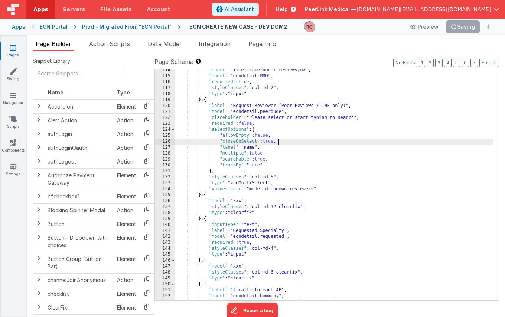
click at [300, 140] on div ""label" : "Time frame under review</b>" , "model" : "ecndetail.MOD" , "required…" at bounding box center [334, 188] width 318 height 243
click at [290, 130] on div ""label" : "Time frame under review</b>" , "model" : "ecndetail.MOD" , "required…" at bounding box center [334, 188] width 318 height 243
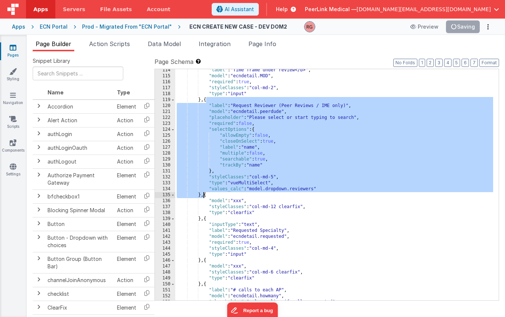
drag, startPoint x: 206, startPoint y: 100, endPoint x: 202, endPoint y: 196, distance: 96.2
click at [202, 196] on div ""label" : "Time frame under review</b>" , "model" : "ecndetail.MOD" , "required…" at bounding box center [334, 188] width 318 height 243
click at [281, 164] on div ""label" : "Time frame under review</b>" , "model" : "ecndetail.MOD" , "required…" at bounding box center [334, 188] width 318 height 243
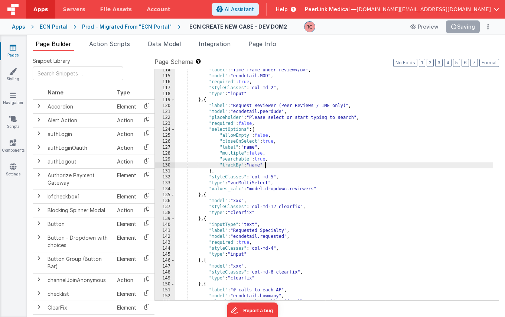
click at [152, 28] on div "Prod - Migrated From "ECN Portal"" at bounding box center [127, 26] width 90 height 7
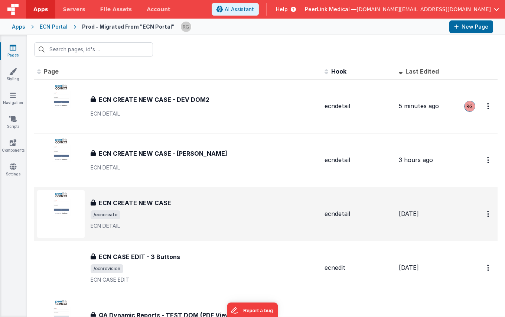
click at [142, 202] on h3 "ECN CREATE NEW CASE" at bounding box center [135, 202] width 72 height 9
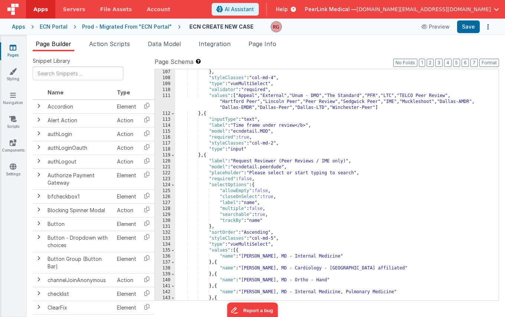
scroll to position [632, 0]
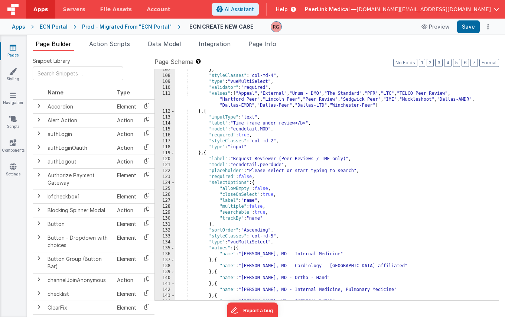
click at [137, 23] on div "Apps ECN Portal Prod - Migrated From "ECN Portal" ECN CREATE NEW CASE Preview S…" at bounding box center [252, 27] width 505 height 16
click at [136, 26] on div "Prod - Migrated From "ECN Portal"" at bounding box center [127, 26] width 90 height 7
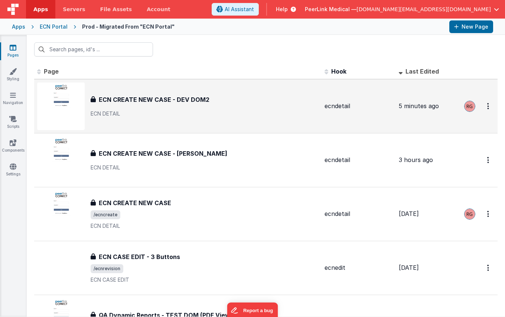
click at [171, 95] on h3 "ECN CREATE NEW CASE - DEV DOM2" at bounding box center [154, 99] width 111 height 9
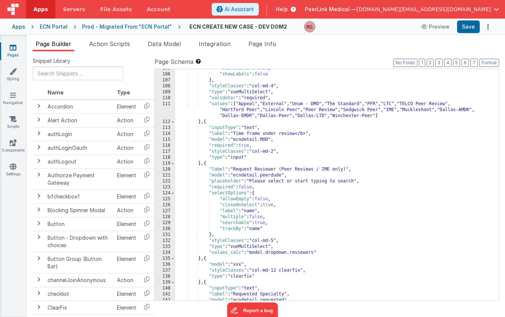
scroll to position [643, 0]
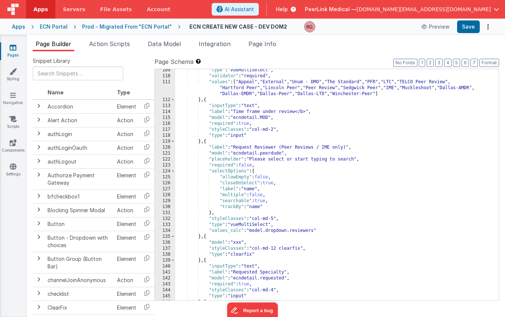
scroll to position [643, 0]
